Goal: Task Accomplishment & Management: Manage account settings

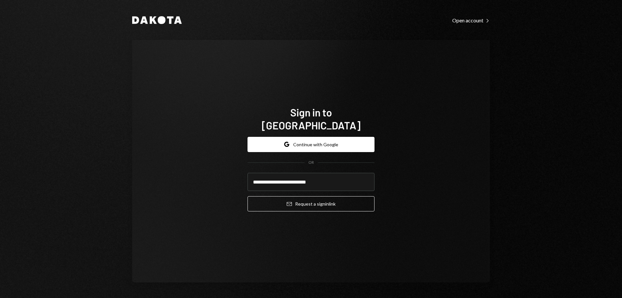
type input "**********"
click at [248, 196] on button "Email Request a sign in link" at bounding box center [311, 203] width 127 height 15
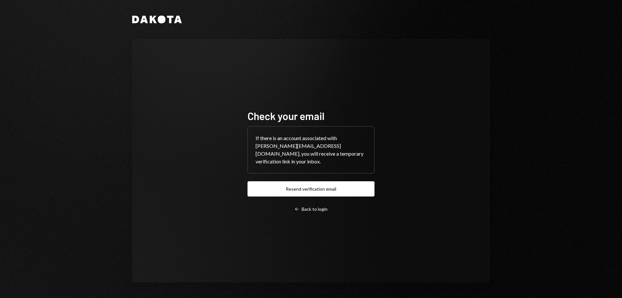
drag, startPoint x: 129, startPoint y: 105, endPoint x: 103, endPoint y: 98, distance: 27.1
click at [105, 99] on div "Dakota Check your email If there is an account associated with [PERSON_NAME][EM…" at bounding box center [311, 149] width 622 height 298
drag, startPoint x: 103, startPoint y: 98, endPoint x: 103, endPoint y: 105, distance: 7.1
click at [103, 98] on div "Dakota Check your email If there is an account associated with [PERSON_NAME][EM…" at bounding box center [311, 149] width 622 height 298
drag, startPoint x: 341, startPoint y: 46, endPoint x: 312, endPoint y: 41, distance: 29.4
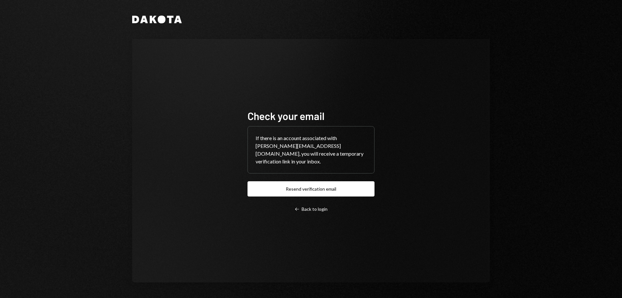
drag, startPoint x: 312, startPoint y: 41, endPoint x: 232, endPoint y: 40, distance: 79.7
click at [275, 40] on div "Check your email If there is an account associated with [PERSON_NAME][EMAIL_ADD…" at bounding box center [311, 160] width 358 height 243
drag, startPoint x: 218, startPoint y: 41, endPoint x: 214, endPoint y: 41, distance: 4.5
drag, startPoint x: 214, startPoint y: 41, endPoint x: 209, endPoint y: 41, distance: 4.9
click at [209, 41] on div "Check your email If there is an account associated with [PERSON_NAME][EMAIL_ADD…" at bounding box center [311, 160] width 358 height 243
